Goal: Information Seeking & Learning: Learn about a topic

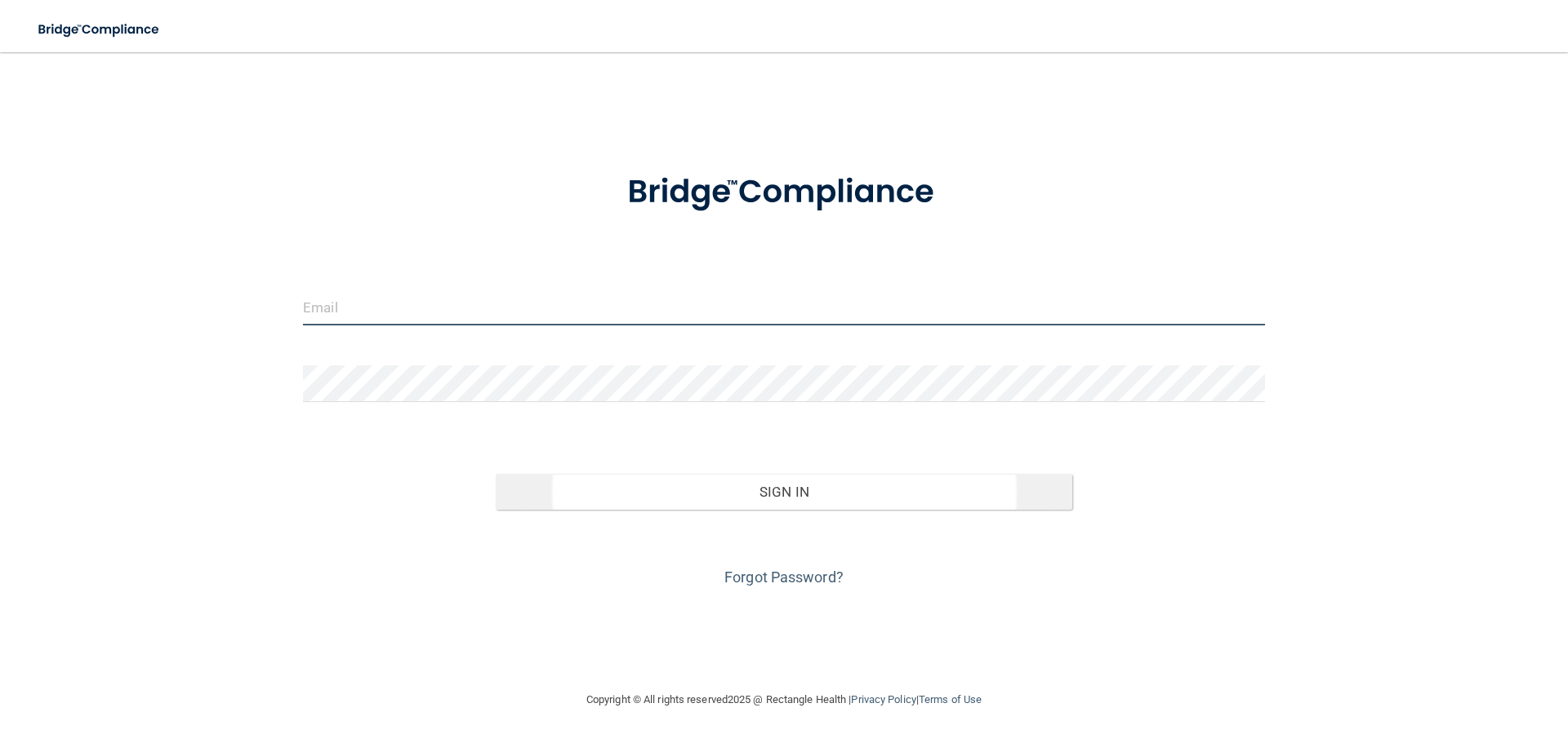
type input "[PERSON_NAME][EMAIL_ADDRESS][DOMAIN_NAME]"
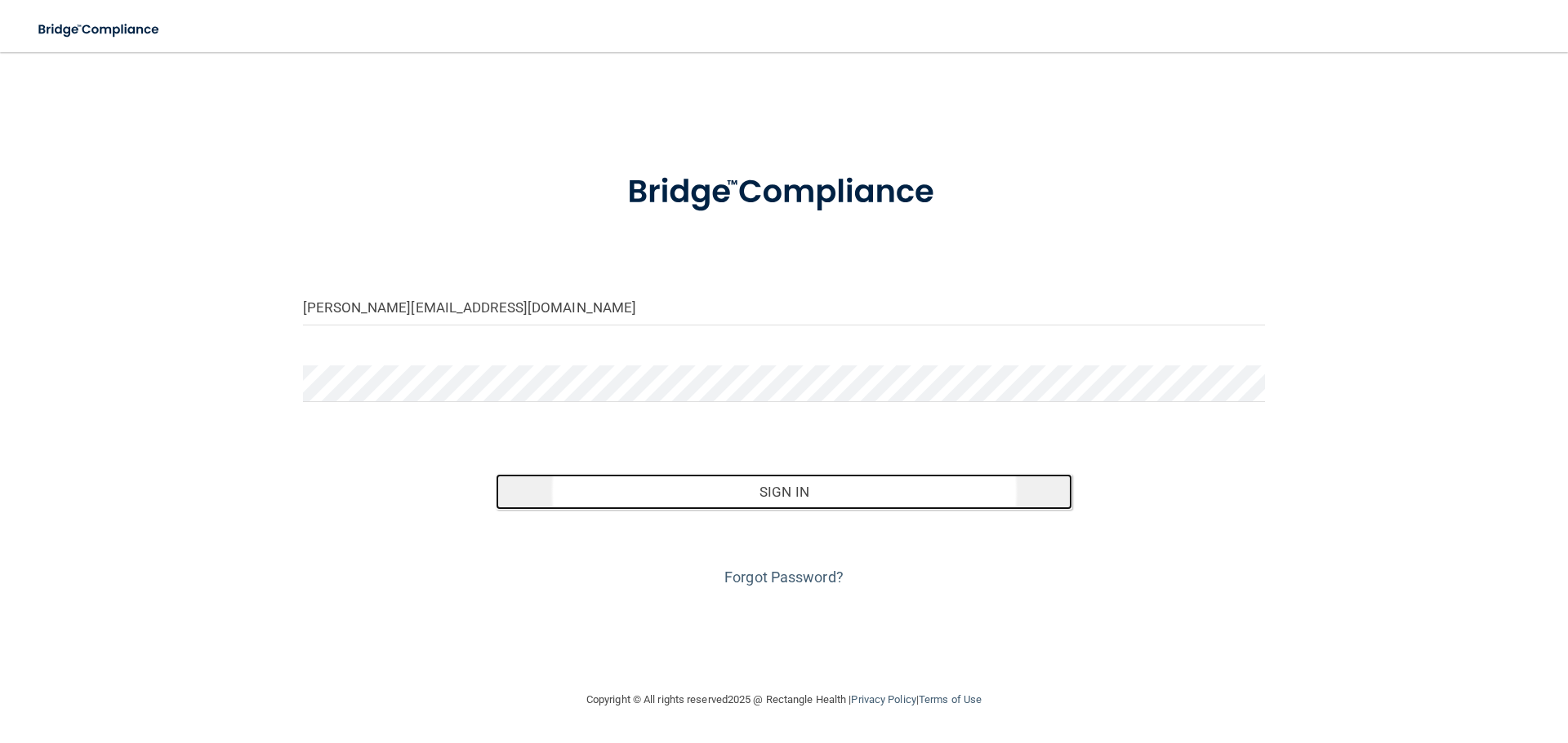
click at [799, 507] on button "Sign In" at bounding box center [784, 492] width 578 height 36
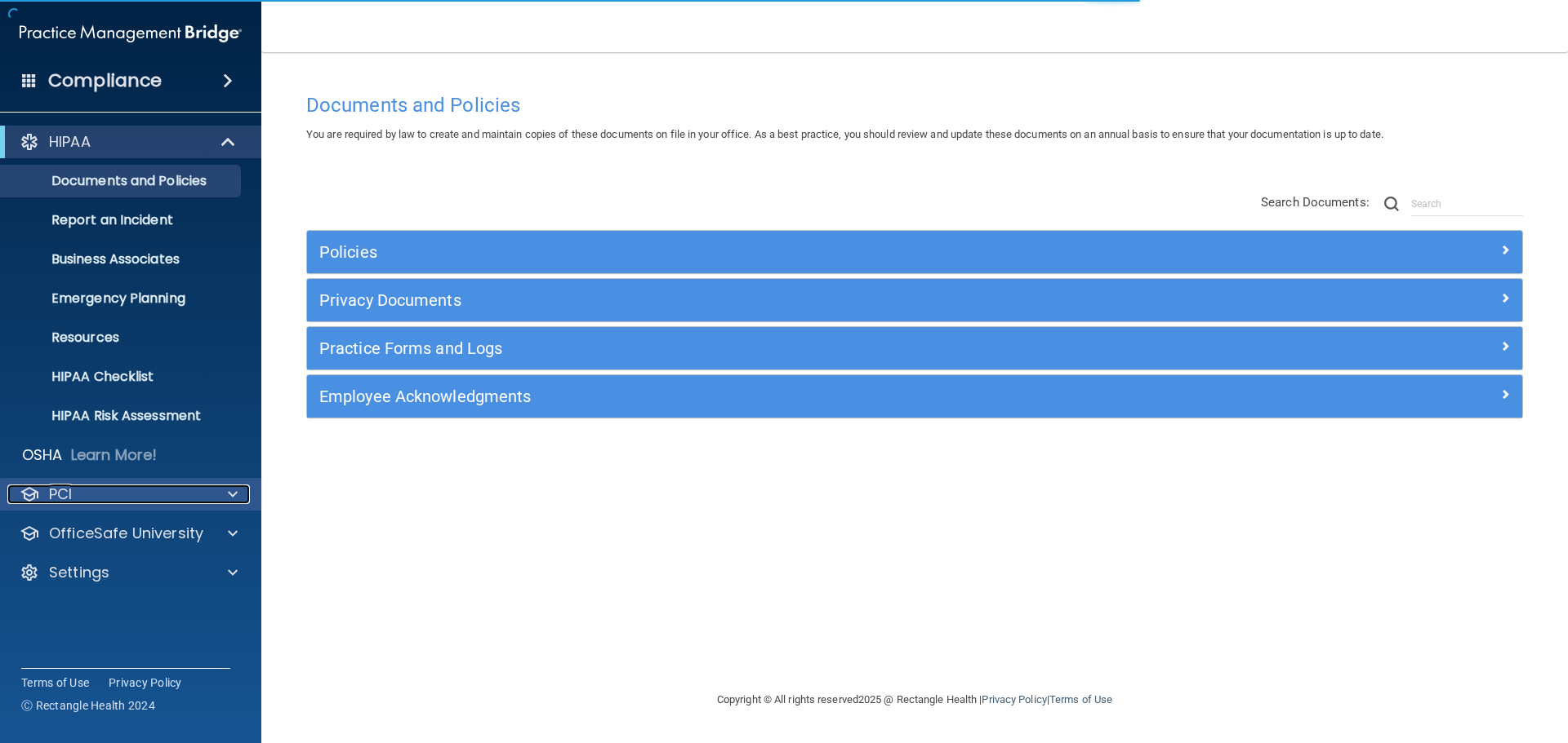
click at [156, 494] on div "PCI" at bounding box center [108, 494] width 202 height 20
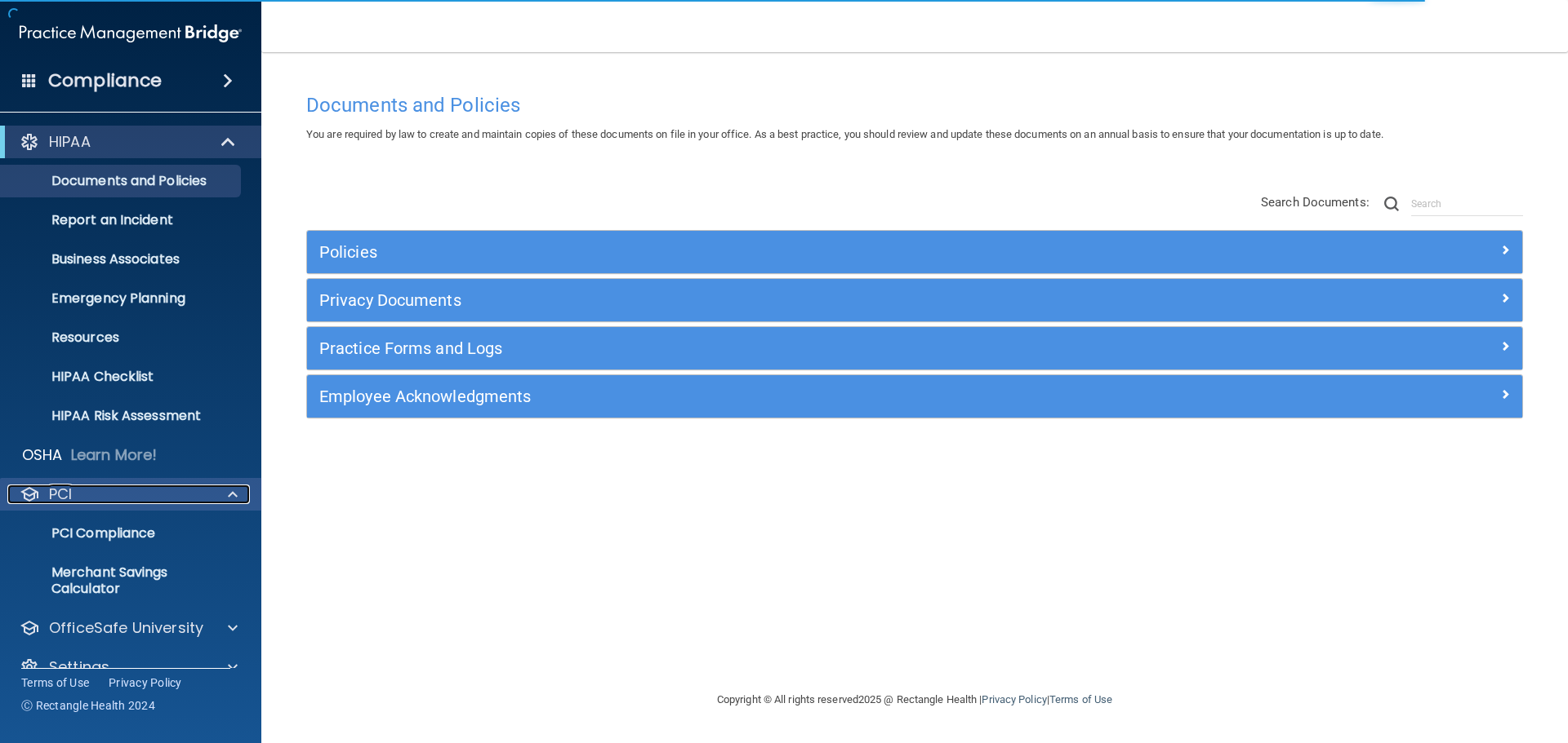
click at [156, 494] on div "PCI" at bounding box center [108, 494] width 202 height 20
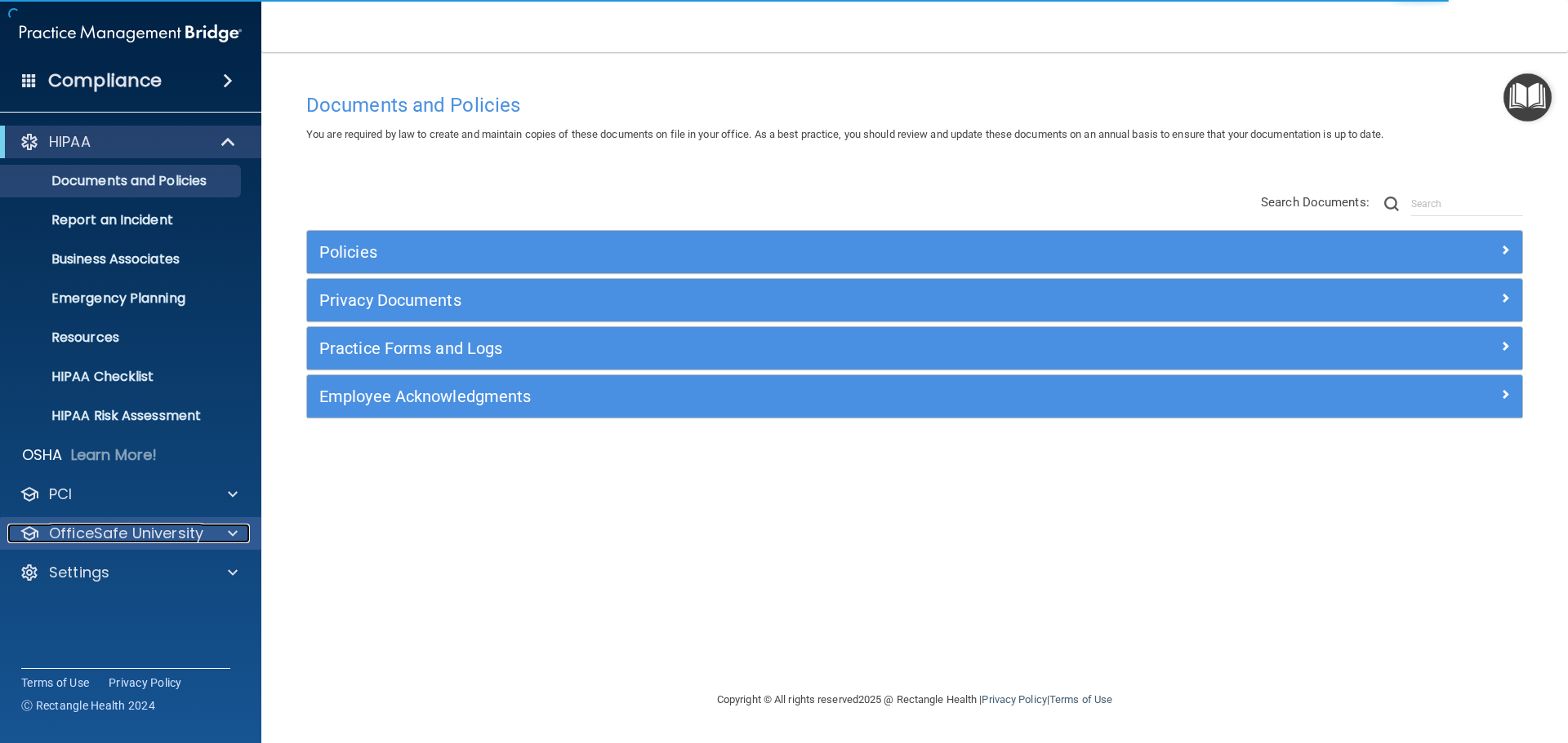
click at [162, 538] on p "OfficeSafe University" at bounding box center [126, 534] width 154 height 20
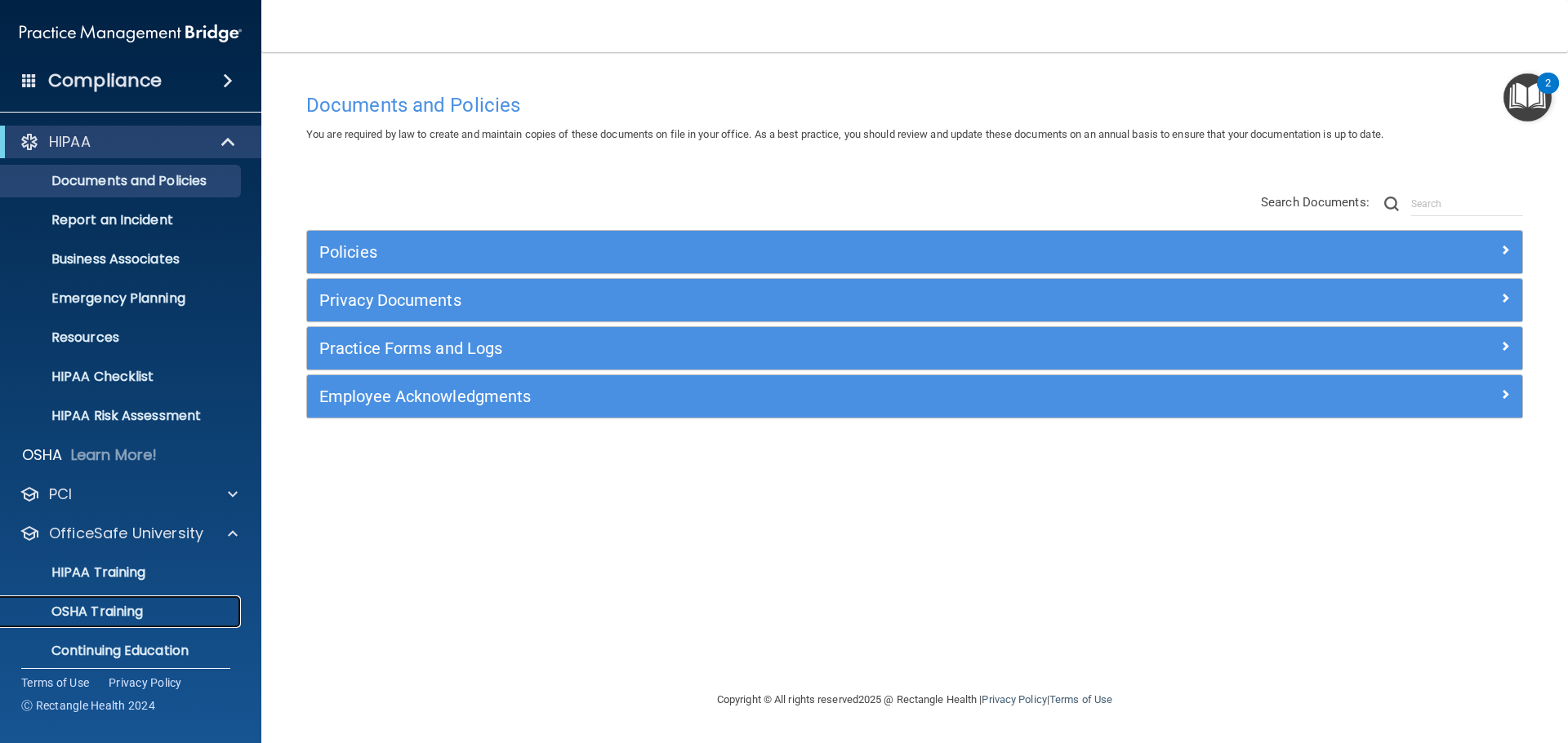
click at [143, 607] on p "OSHA Training" at bounding box center [77, 612] width 132 height 16
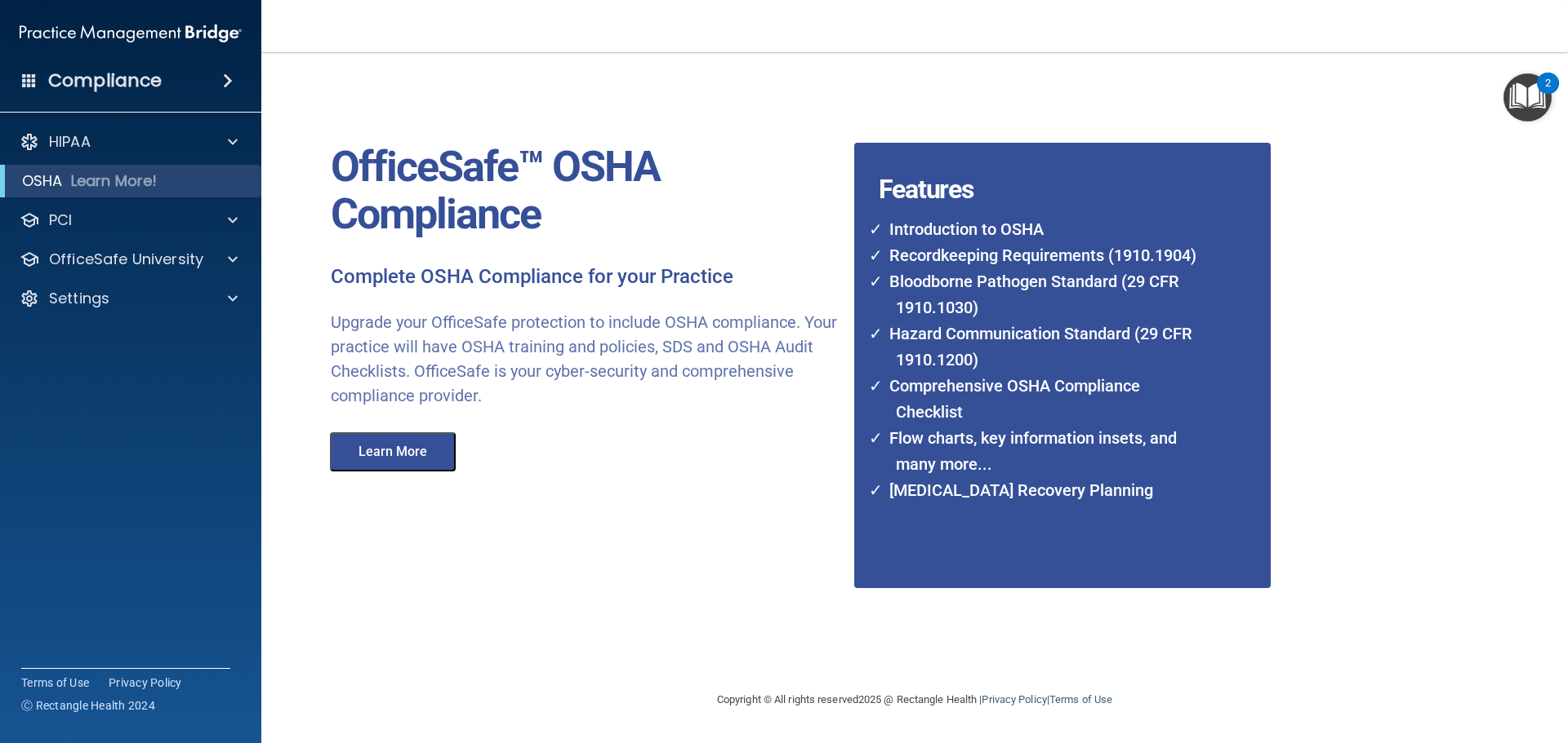
click at [445, 447] on button "Learn More" at bounding box center [393, 452] width 126 height 39
click at [162, 266] on p "OfficeSafe University" at bounding box center [126, 260] width 154 height 20
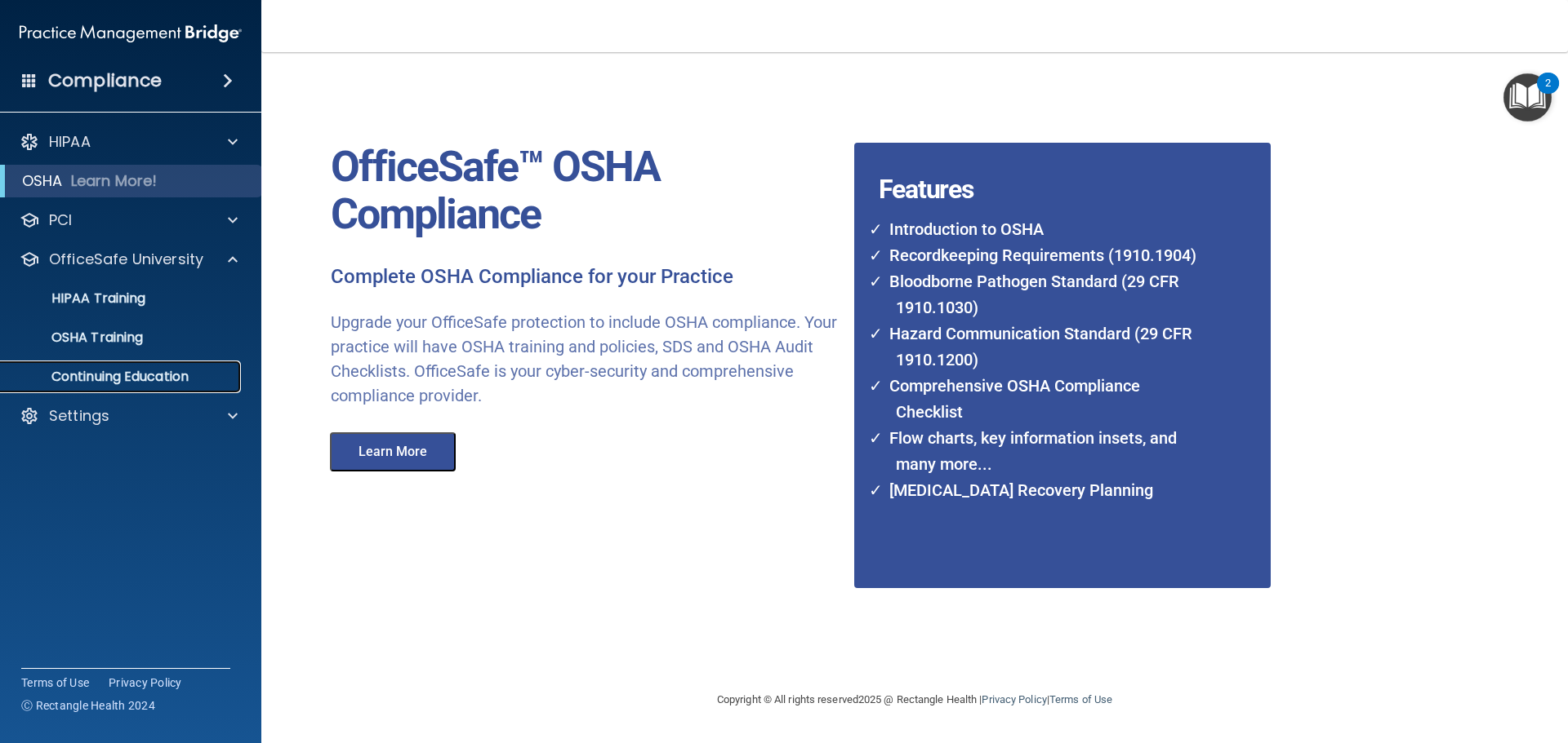
click at [163, 375] on p "Continuing Education" at bounding box center [122, 377] width 223 height 16
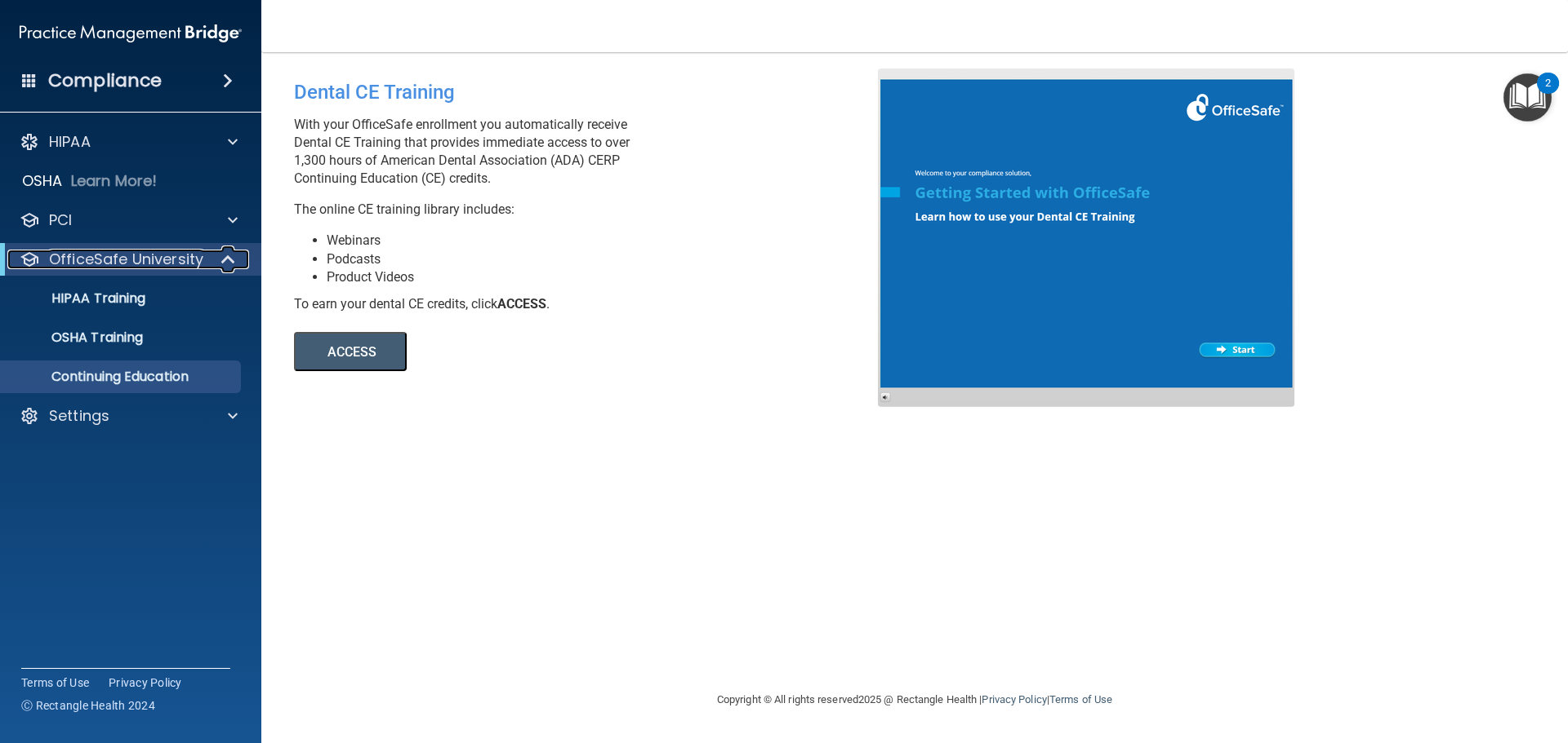
click at [149, 264] on p "OfficeSafe University" at bounding box center [126, 260] width 154 height 20
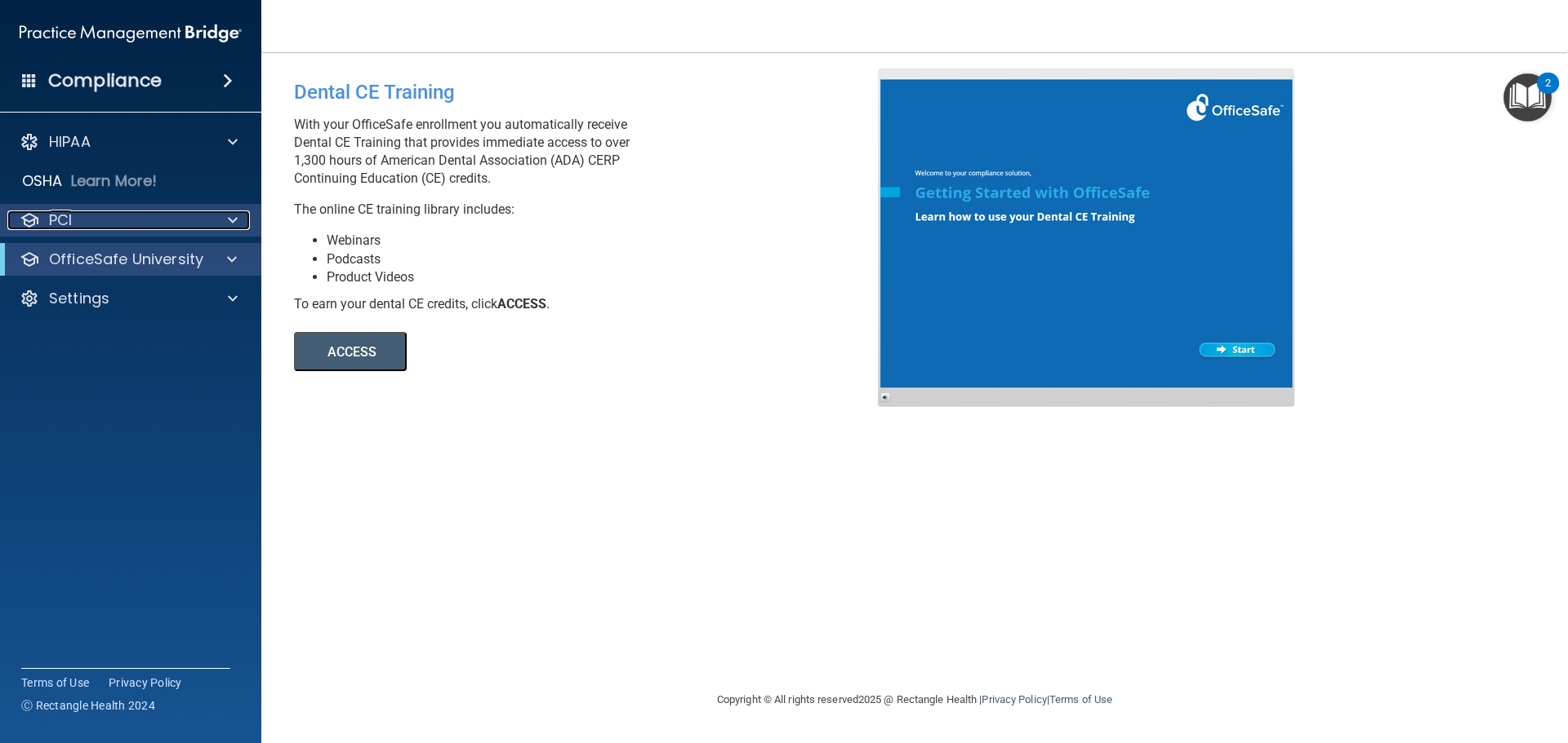
click at [142, 213] on div "PCI" at bounding box center [108, 220] width 202 height 20
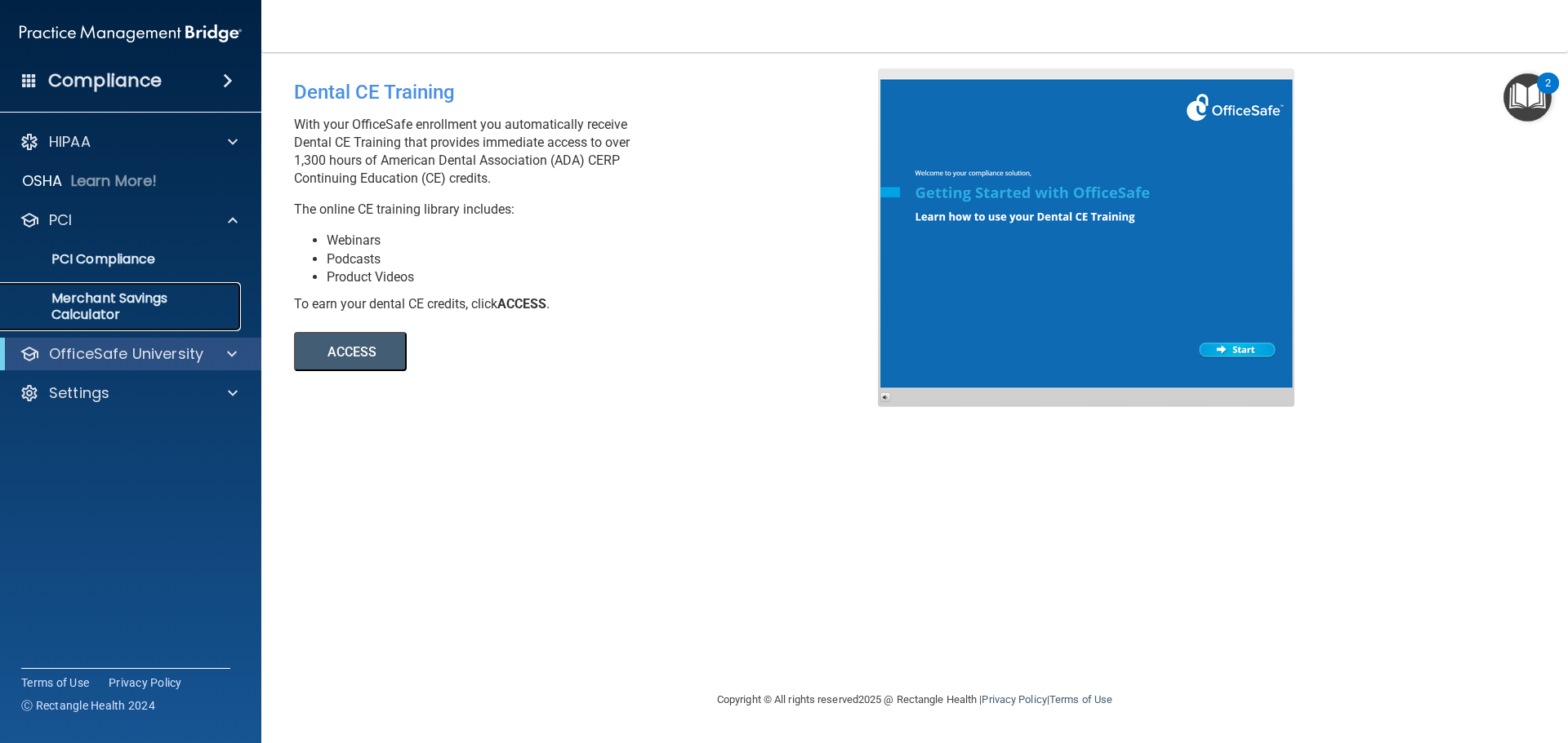
click at [152, 310] on p "Merchant Savings Calculator" at bounding box center [122, 307] width 223 height 33
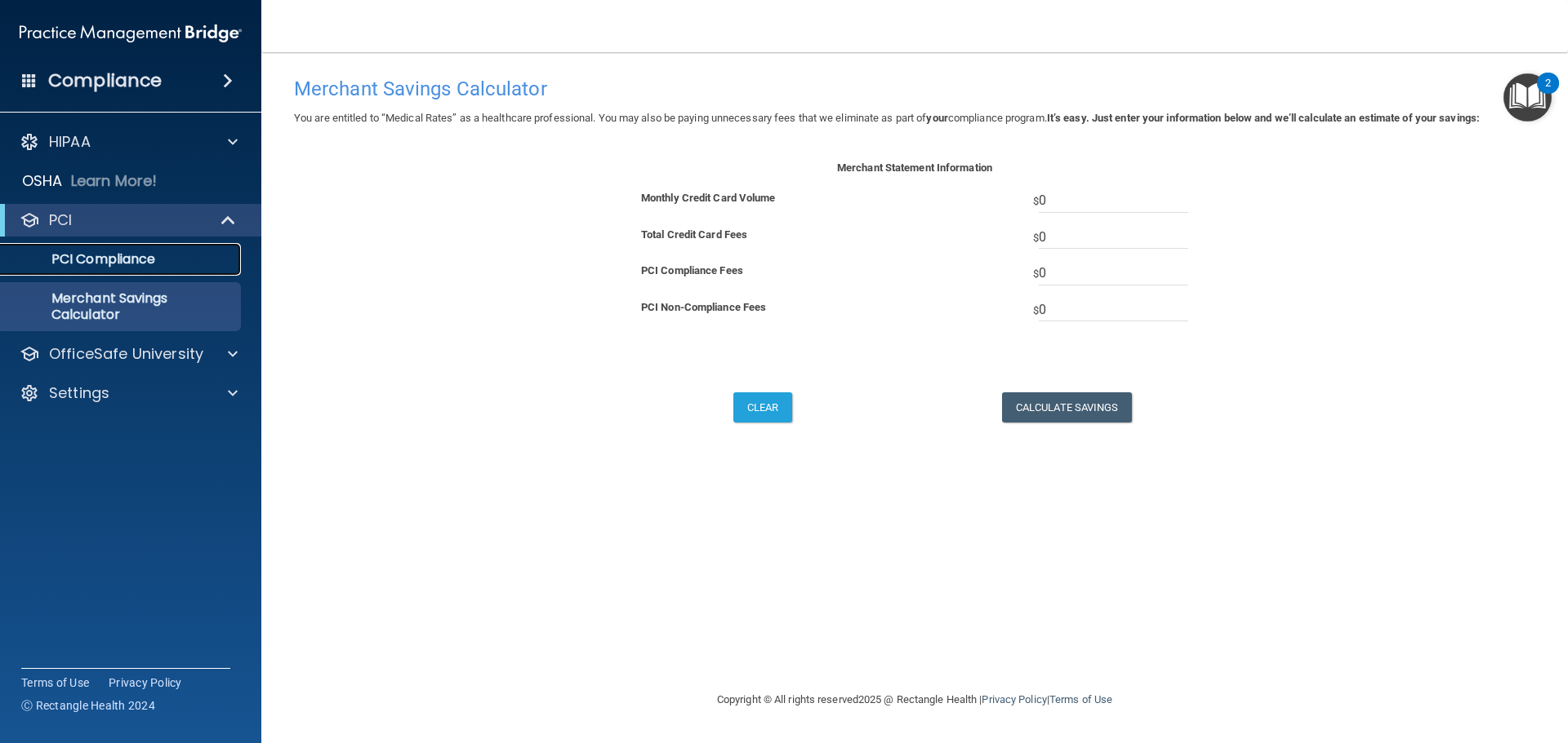
click at [143, 263] on p "PCI Compliance" at bounding box center [122, 260] width 223 height 16
click at [142, 180] on p "Learn More!" at bounding box center [114, 181] width 87 height 20
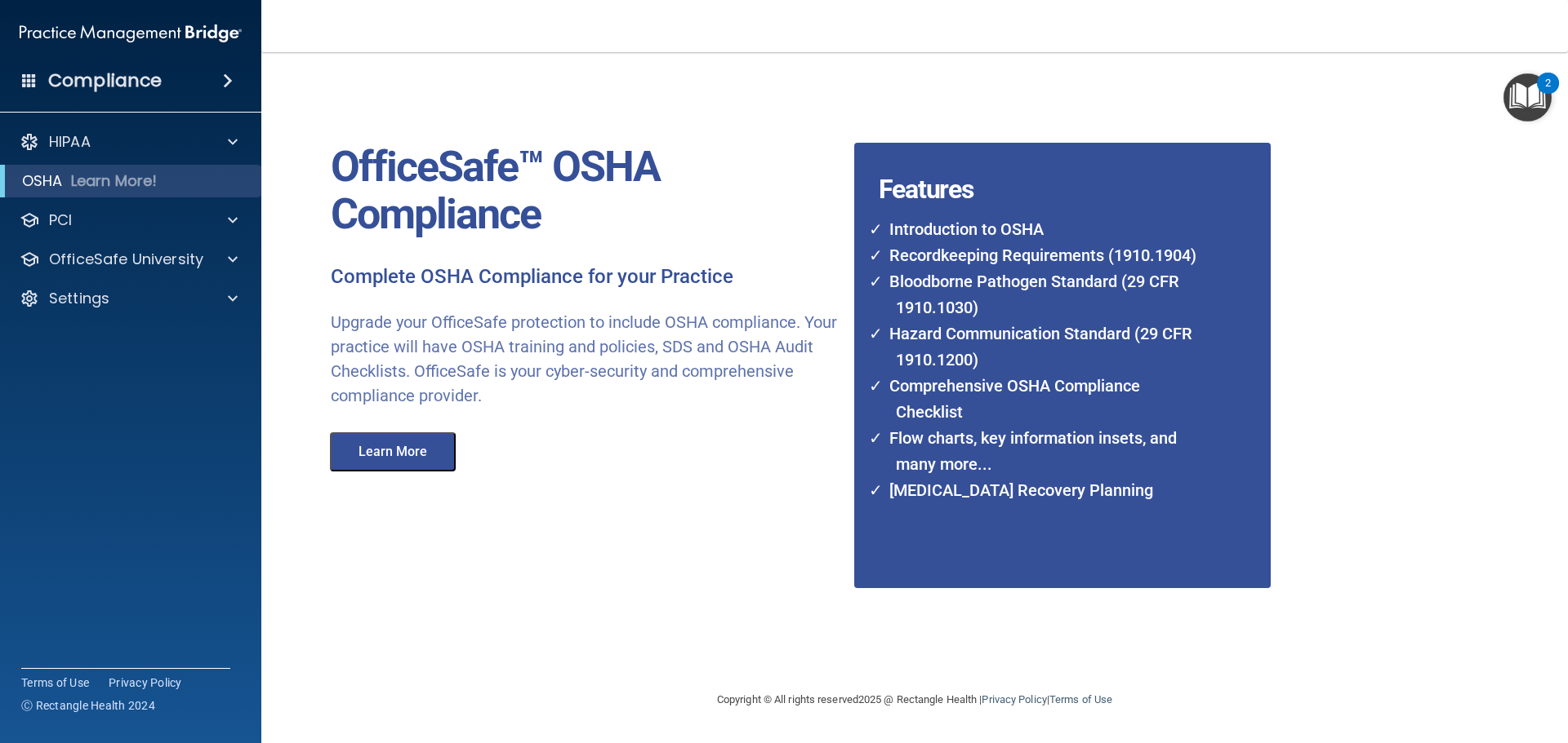
click at [431, 445] on button "Learn More" at bounding box center [393, 452] width 126 height 39
